Goal: Use online tool/utility: Utilize a website feature to perform a specific function

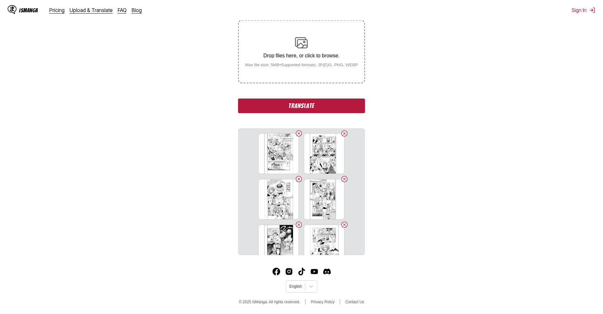
click at [318, 91] on div "From Japanese To English Drop files here, or click to browse. Max file size: 5M…" at bounding box center [301, 121] width 127 height 268
click at [322, 104] on button "Translate" at bounding box center [301, 105] width 127 height 15
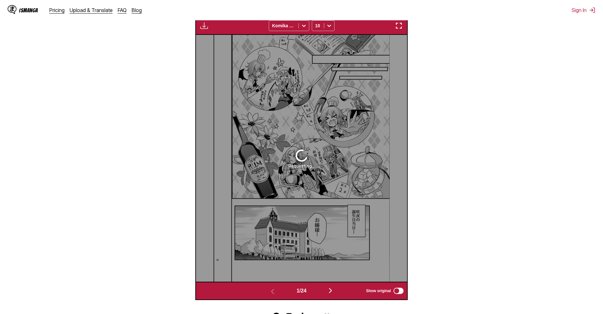
scroll to position [219, 0]
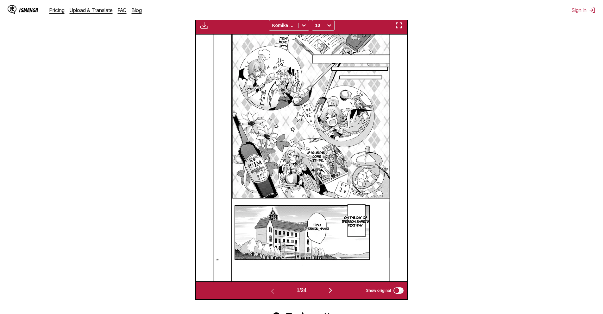
click at [519, 90] on section "From Japanese To English Drop files here, or click to browse. Max file size: 5M…" at bounding box center [301, 90] width 593 height 417
click at [489, 189] on section "From Japanese To English Drop files here, or click to browse. Max file size: 5M…" at bounding box center [301, 90] width 593 height 417
click at [332, 290] on img "button" at bounding box center [331, 290] width 8 height 8
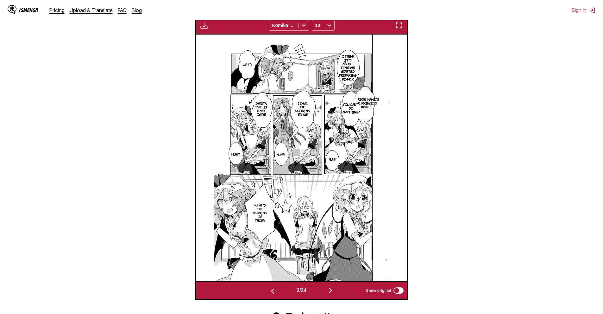
click at [333, 295] on button "button" at bounding box center [330, 290] width 38 height 9
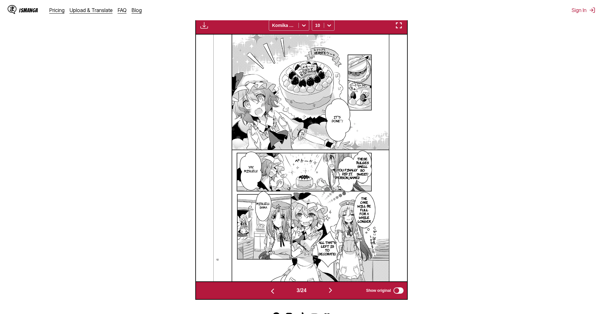
click at [337, 293] on button "button" at bounding box center [330, 290] width 38 height 9
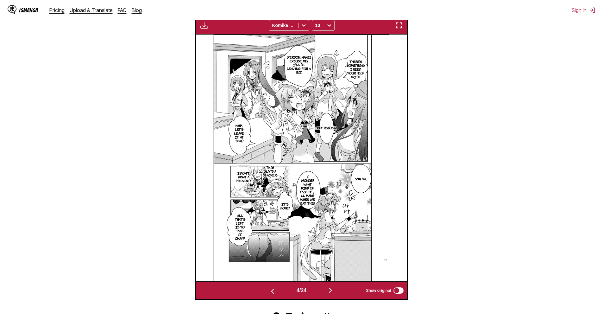
click at [331, 292] on img "button" at bounding box center [331, 290] width 8 height 8
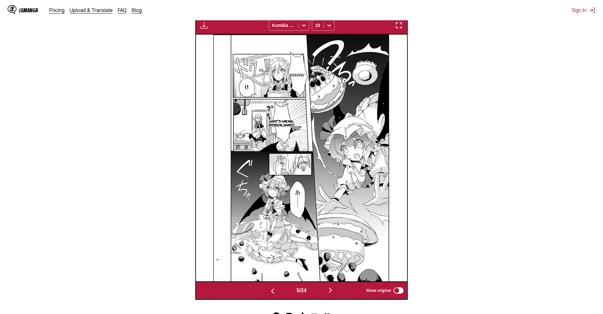
click at [333, 288] on img "button" at bounding box center [331, 290] width 8 height 8
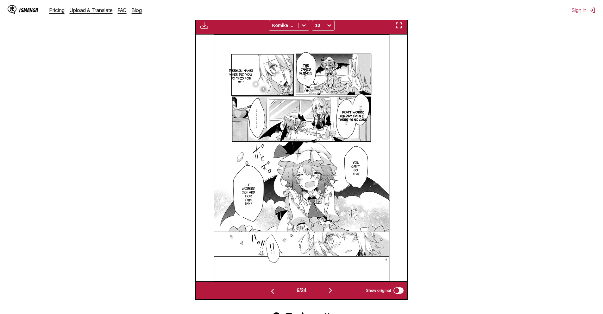
click at [331, 294] on img "button" at bounding box center [331, 290] width 8 height 8
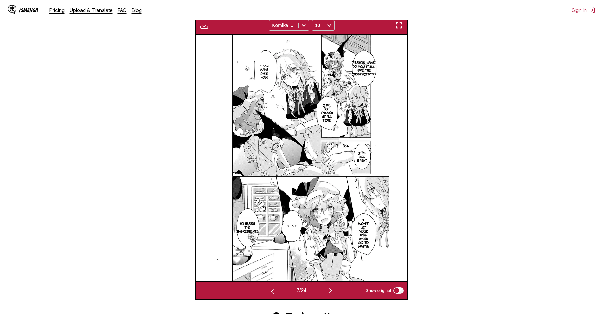
click at [334, 285] on div "7 / 24 Show original" at bounding box center [301, 290] width 212 height 18
click at [334, 290] on img "button" at bounding box center [331, 290] width 8 height 8
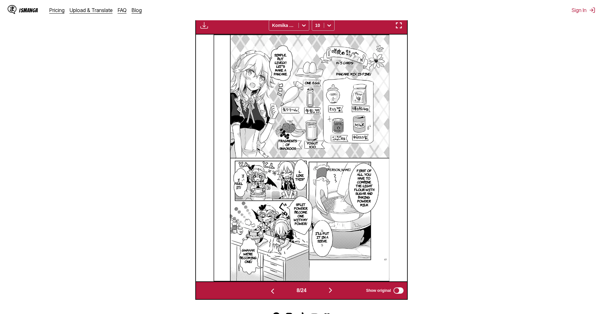
click at [329, 296] on div "8 / 24 Show original" at bounding box center [301, 290] width 212 height 18
click at [330, 292] on img "button" at bounding box center [331, 290] width 8 height 8
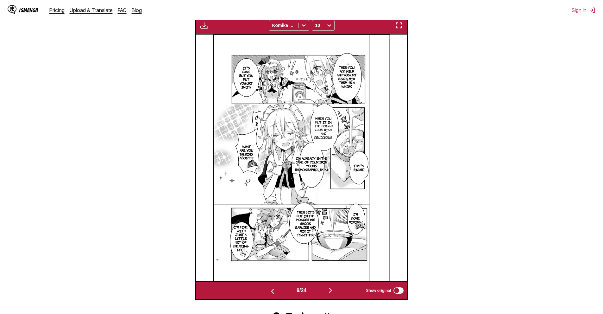
click at [337, 286] on div "9 / 24 Show original" at bounding box center [301, 290] width 212 height 18
click at [332, 288] on img "button" at bounding box center [331, 290] width 8 height 8
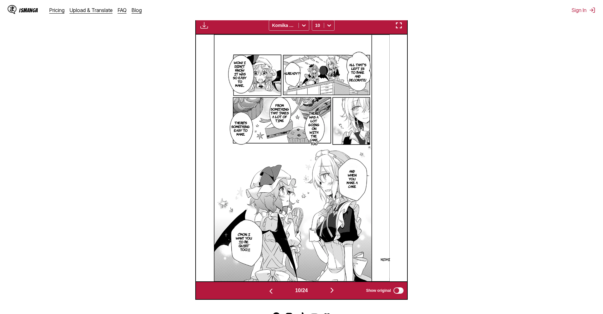
click at [338, 294] on button "button" at bounding box center [332, 290] width 38 height 9
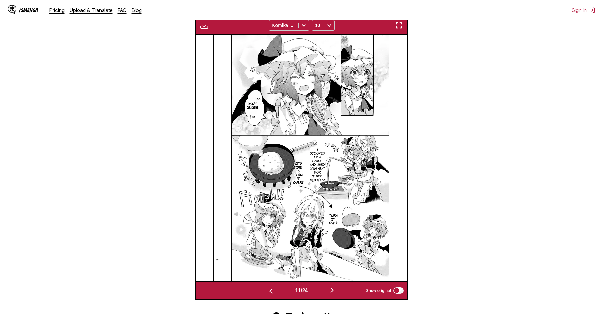
click at [330, 293] on img "button" at bounding box center [332, 290] width 8 height 8
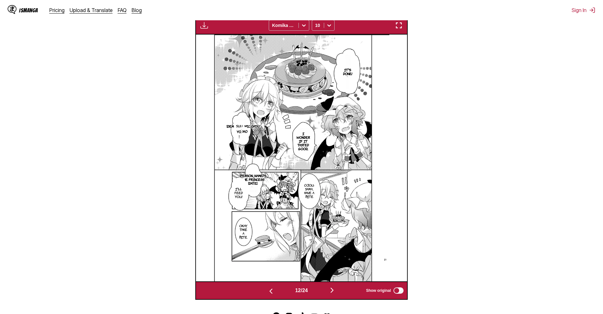
click at [448, 258] on section "From Japanese To English Drop files here, or click to browse. Max file size: 5M…" at bounding box center [301, 90] width 593 height 417
click at [331, 289] on img "button" at bounding box center [332, 290] width 8 height 8
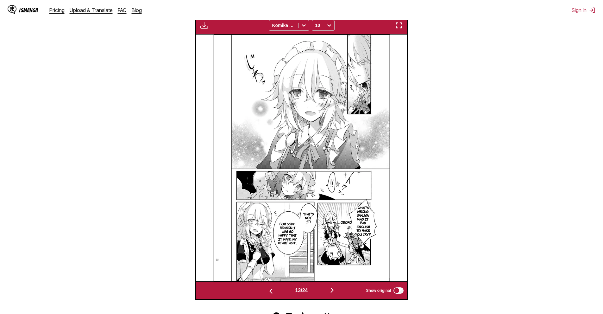
click at [333, 291] on img "button" at bounding box center [332, 290] width 8 height 8
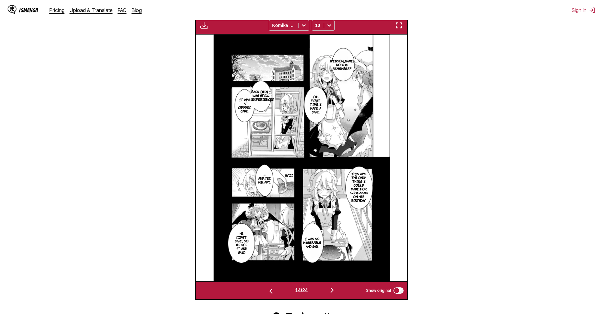
click at [336, 290] on img "button" at bounding box center [332, 290] width 8 height 8
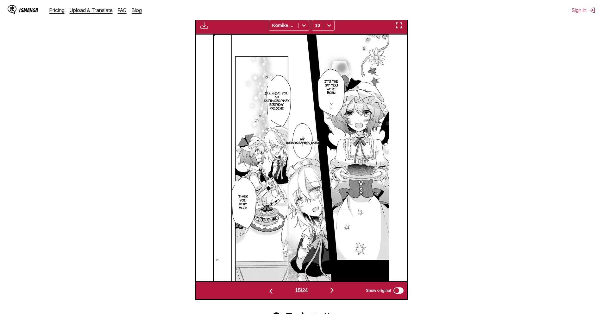
click at [331, 291] on img "button" at bounding box center [332, 290] width 8 height 8
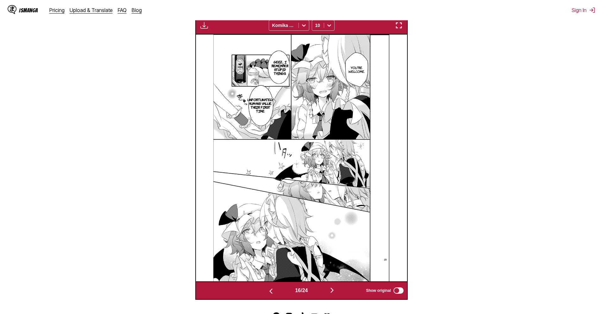
click at [70, 173] on section "From Japanese To English Drop files here, or click to browse. Max file size: 5M…" at bounding box center [301, 90] width 593 height 417
click at [327, 293] on button "button" at bounding box center [332, 290] width 38 height 9
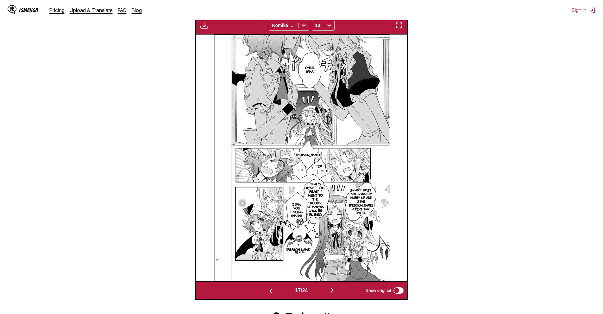
click at [521, 154] on section "From Japanese To English Drop files here, or click to browse. Max file size: 5M…" at bounding box center [301, 90] width 593 height 417
click at [332, 294] on img "button" at bounding box center [332, 290] width 8 height 8
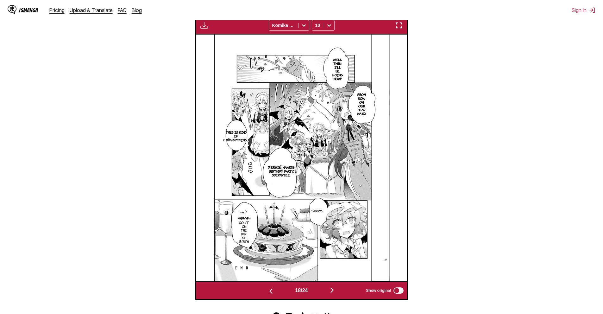
click at [335, 285] on div "18 / 24 Show original" at bounding box center [301, 290] width 212 height 18
click at [335, 289] on img "button" at bounding box center [332, 290] width 8 height 8
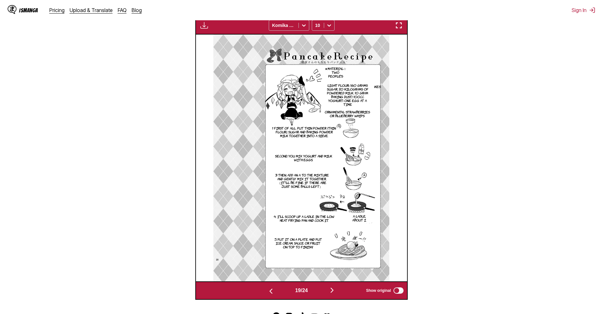
click at [338, 292] on button "button" at bounding box center [332, 290] width 38 height 9
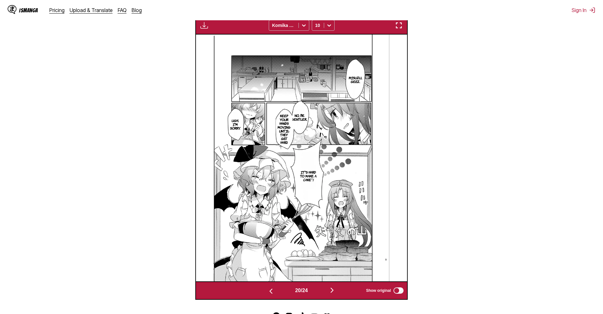
click at [339, 291] on button "button" at bounding box center [332, 290] width 38 height 9
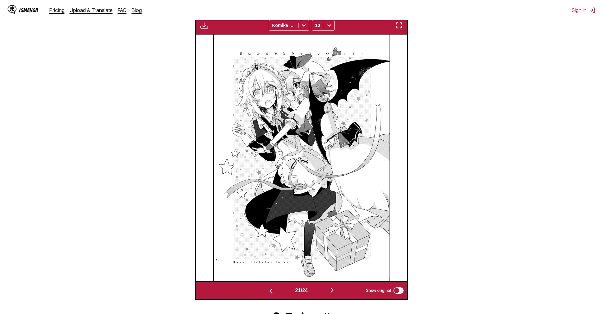
click at [342, 293] on button "button" at bounding box center [332, 290] width 38 height 9
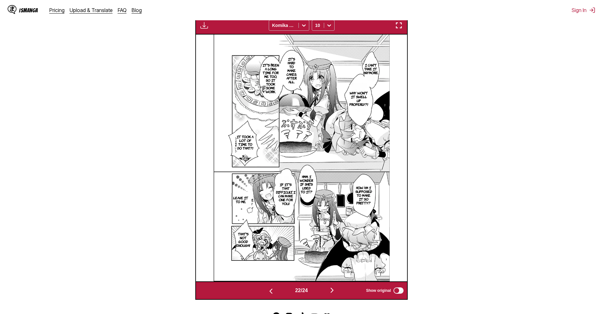
click at [331, 287] on img "button" at bounding box center [332, 290] width 8 height 8
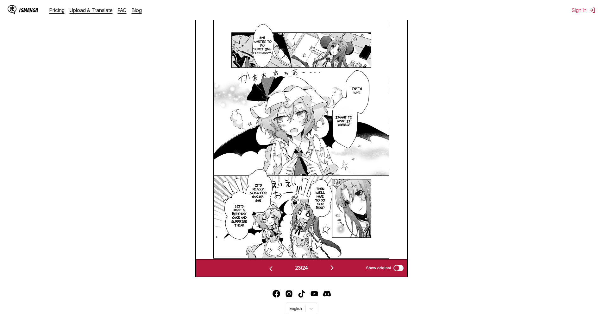
click at [539, 225] on section "From Japanese To English Drop files here, or click to browse. Max file size: 5M…" at bounding box center [301, 79] width 593 height 395
click at [347, 268] on button "button" at bounding box center [332, 267] width 38 height 9
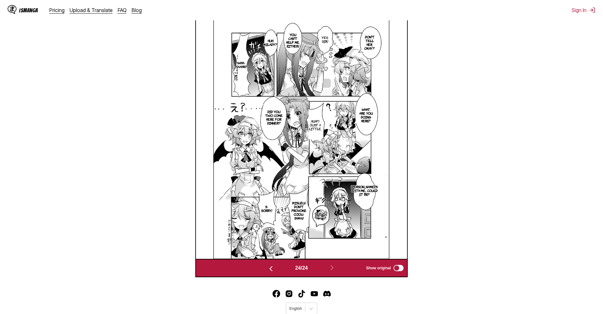
click at [497, 196] on section "From Japanese To English Drop files here, or click to browse. Max file size: 5M…" at bounding box center [301, 79] width 593 height 395
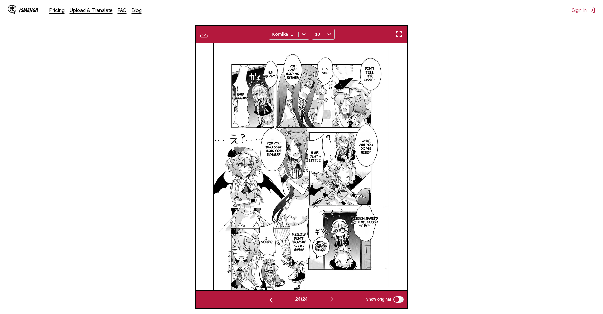
scroll to position [187, 0]
